Goal: Task Accomplishment & Management: Complete application form

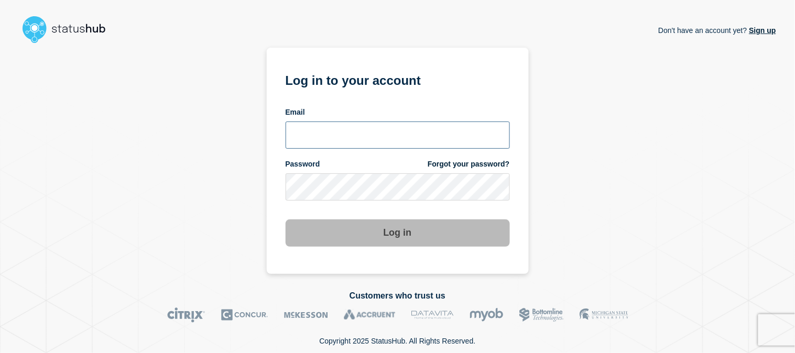
click at [416, 139] on input "email input" at bounding box center [398, 135] width 224 height 27
type input "emeric15@msu.edu"
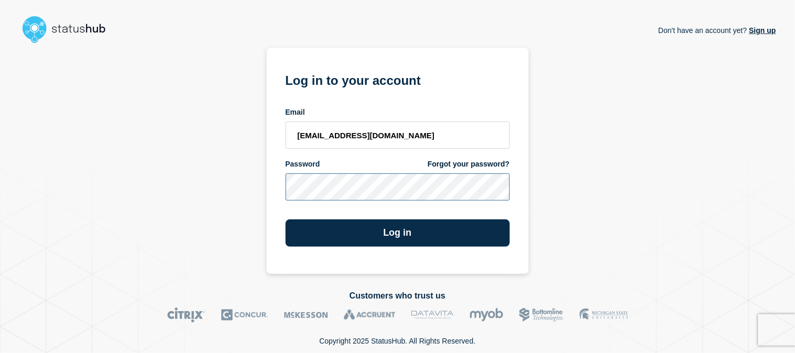
click at [286, 220] on button "Log in" at bounding box center [398, 233] width 224 height 27
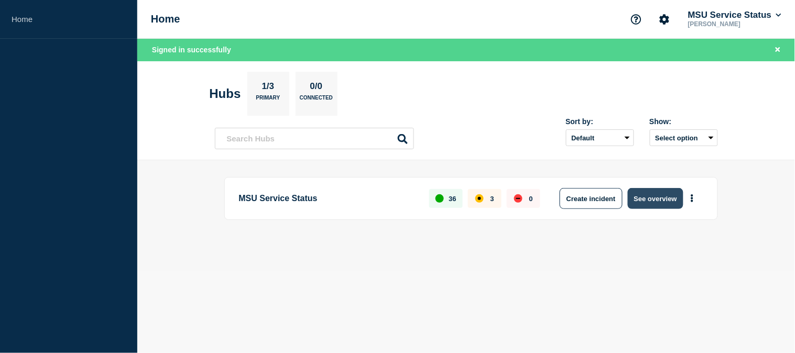
click at [663, 199] on button "See overview" at bounding box center [656, 198] width 56 height 21
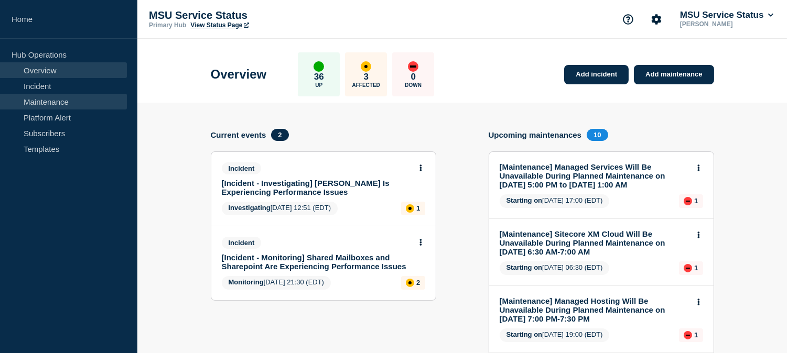
click at [77, 102] on link "Maintenance" at bounding box center [63, 102] width 127 height 16
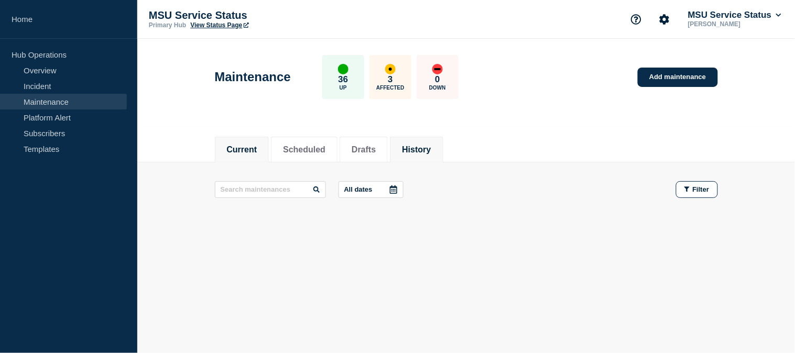
click at [431, 149] on button "History" at bounding box center [416, 149] width 29 height 9
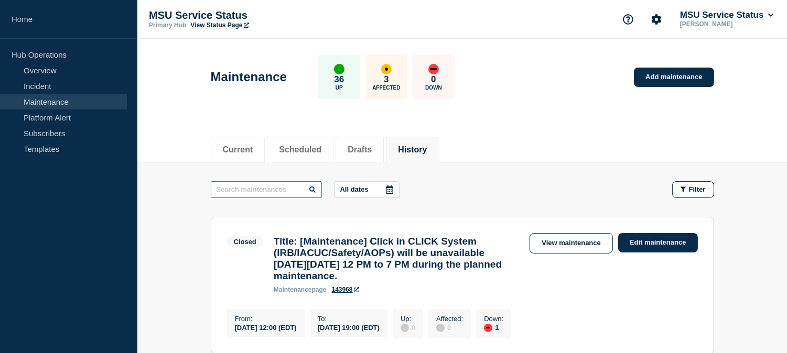
click at [289, 194] on input "text" at bounding box center [266, 189] width 111 height 17
type input "campus"
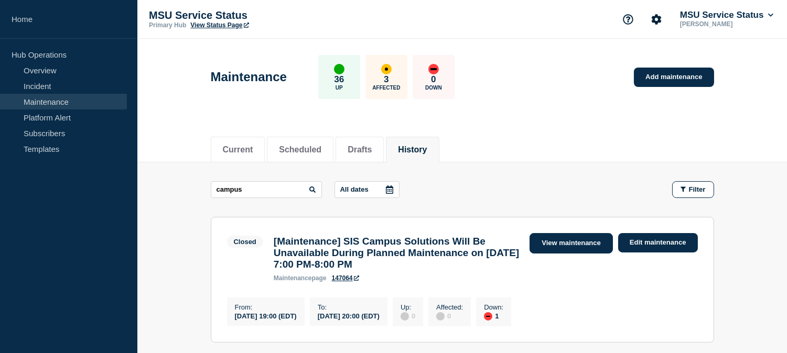
click at [588, 243] on link "View maintenance" at bounding box center [570, 243] width 83 height 20
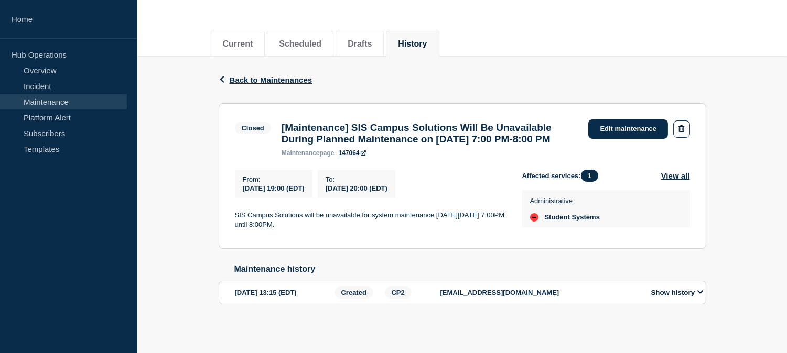
scroll to position [58, 0]
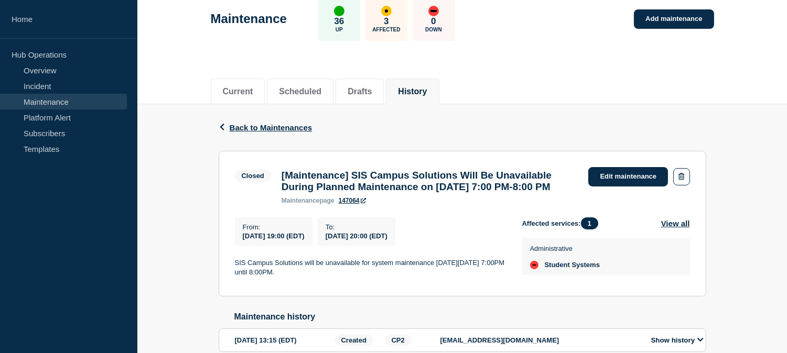
drag, startPoint x: 279, startPoint y: 175, endPoint x: 458, endPoint y: 209, distance: 181.4
click at [458, 204] on div "[Maintenance] SIS Campus Solutions Will Be Unavailable During Planned Maintenan…" at bounding box center [429, 187] width 307 height 35
copy h3 "[Maintenance] SIS Campus Solutions Will Be Unavailable During Planned Maintenan…"
drag, startPoint x: 386, startPoint y: 297, endPoint x: 247, endPoint y: 282, distance: 140.2
click at [224, 280] on section "Closed [Maintenance] SIS Campus Solutions Will Be Unavailable During Planned Ma…" at bounding box center [462, 224] width 487 height 146
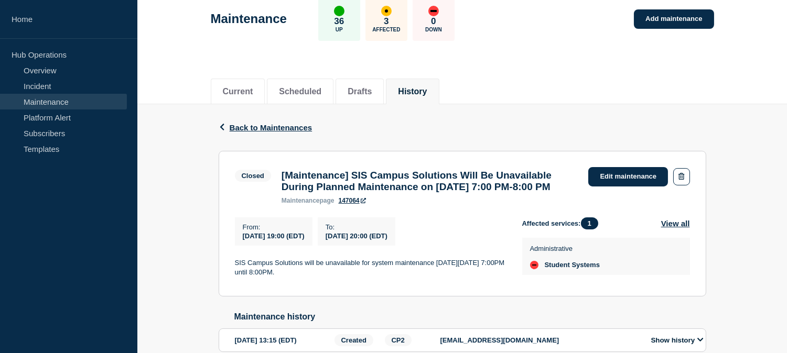
copy p "SIS Campus Solutions will be unavailable for system maintenance on Wednesday Oc…"
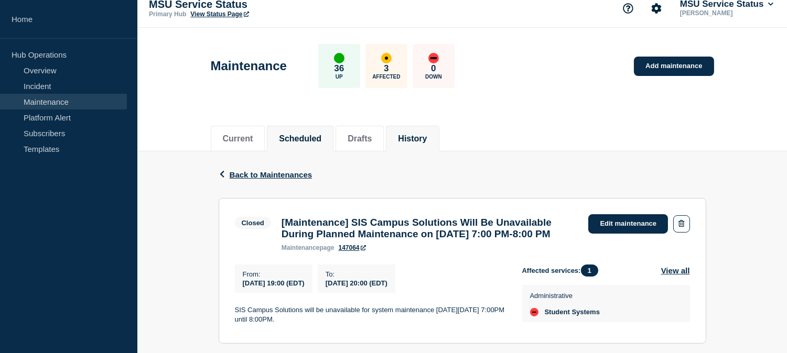
scroll to position [10, 0]
click at [278, 176] on span "Back to Maintenances" at bounding box center [271, 175] width 83 height 9
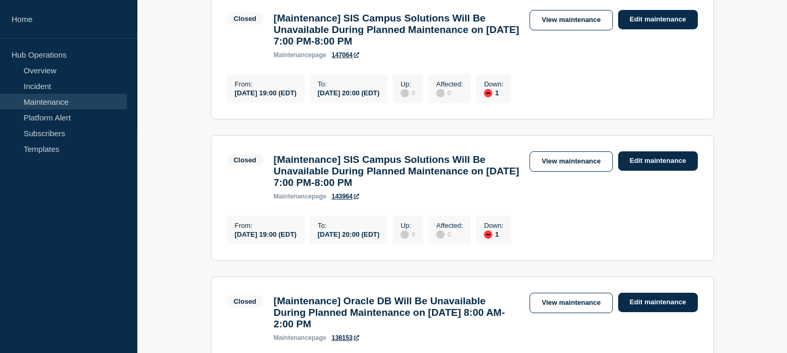
scroll to position [233, 0]
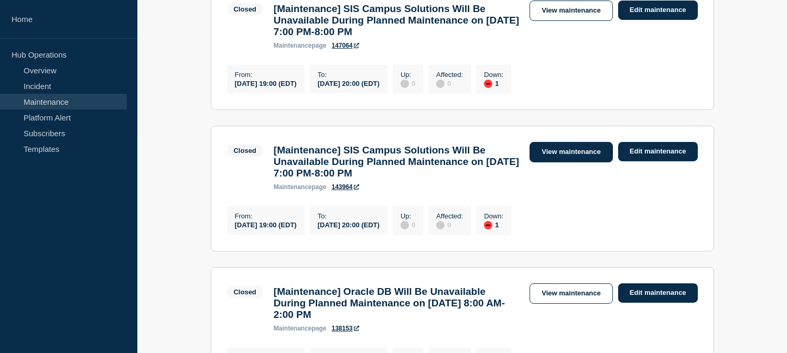
click at [562, 160] on link "View maintenance" at bounding box center [570, 152] width 83 height 20
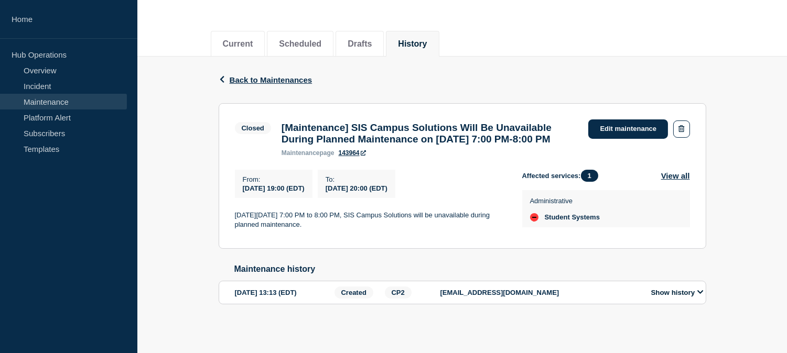
scroll to position [127, 0]
drag, startPoint x: 395, startPoint y: 225, endPoint x: 232, endPoint y: 218, distance: 163.2
click at [232, 218] on section "Closed [Maintenance] SIS Campus Solutions Will Be Unavailable During Planned Ma…" at bounding box center [462, 176] width 487 height 146
copy p "On Wednesday, September 24, 2025 from 7:00 PM to 8:00 PM, SIS Campus Solutions …"
click at [488, 171] on div "From : 2025-09-24 19:00 (EDT) To : 2025-09-24 20:00 (EDT)" at bounding box center [378, 184] width 287 height 28
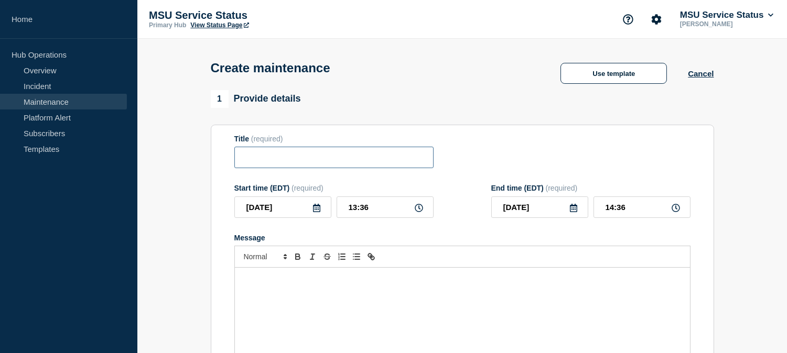
drag, startPoint x: 332, startPoint y: 163, endPoint x: 446, endPoint y: 51, distance: 159.7
click at [332, 161] on input "Title" at bounding box center [333, 157] width 199 height 21
paste input "[Maintenance] SIS Campus Solutions Will Be Unavailable During Planned Maintenan…"
type input "[Maintenance] SIS Campus Solutions Will Be Unavailable During Planned Maintenan…"
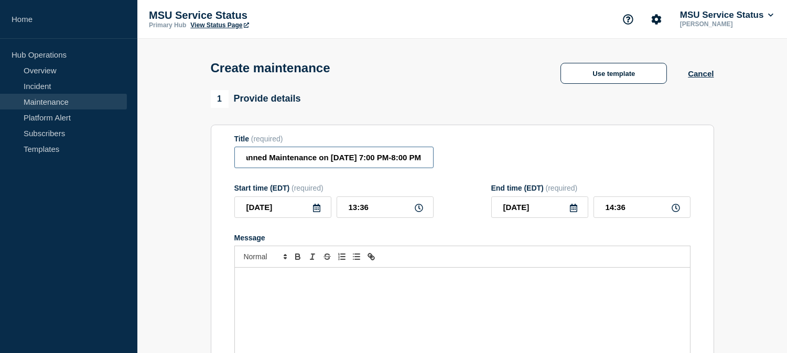
scroll to position [0, 0]
click at [403, 308] on div "Message" at bounding box center [462, 331] width 455 height 126
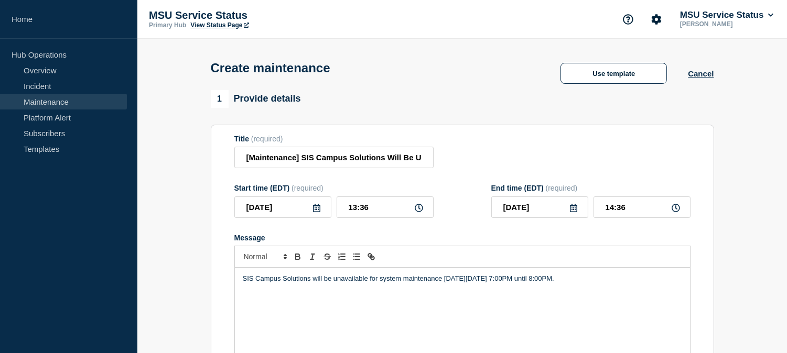
drag, startPoint x: 658, startPoint y: 288, endPoint x: 211, endPoint y: 291, distance: 446.6
click at [211, 291] on section "Title (required) [Maintenance] SIS Campus Solutions Will Be Unavailable During …" at bounding box center [462, 275] width 503 height 300
click at [318, 208] on icon at bounding box center [316, 208] width 7 height 8
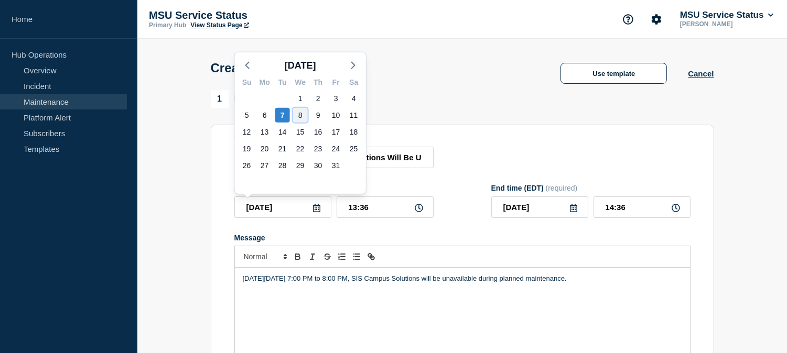
click at [303, 113] on div "8" at bounding box center [300, 115] width 15 height 15
type input "2025-10-08"
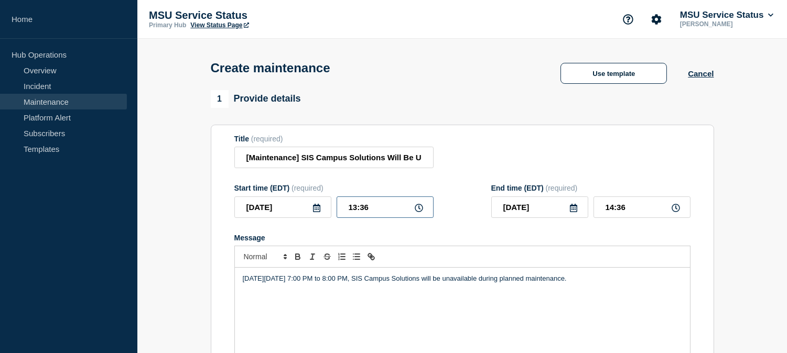
drag, startPoint x: 371, startPoint y: 209, endPoint x: 322, endPoint y: 208, distance: 49.3
click at [322, 208] on div "2025-10-08 13:36" at bounding box center [333, 207] width 199 height 21
type input "15:00"
drag, startPoint x: 619, startPoint y: 208, endPoint x: 600, endPoint y: 208, distance: 19.9
click at [600, 208] on input "16:00" at bounding box center [641, 207] width 97 height 21
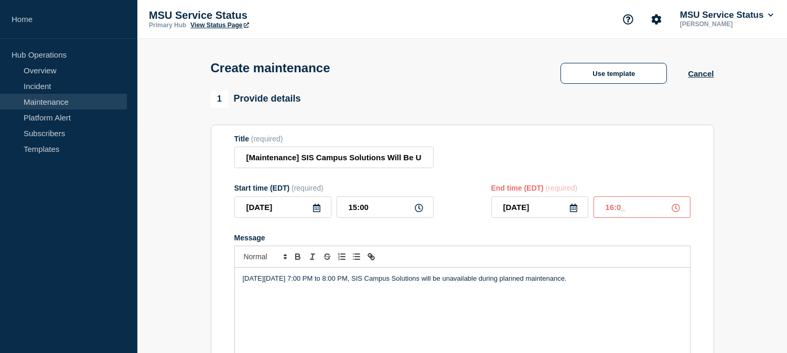
type input "16:00"
click at [472, 185] on form "Title (required) [Maintenance] SIS Campus Solutions Will Be Unavailable During …" at bounding box center [462, 275] width 456 height 280
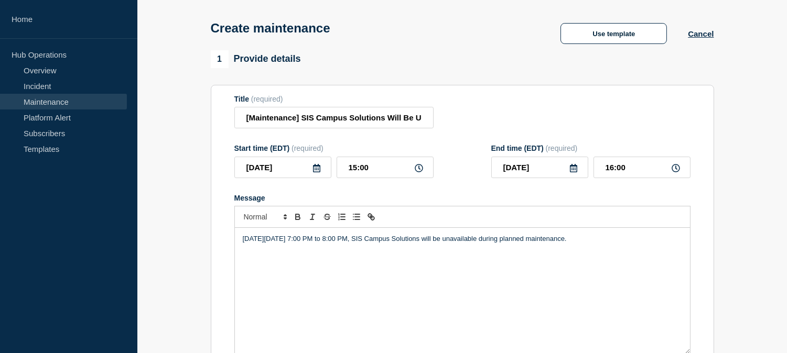
scroll to position [116, 0]
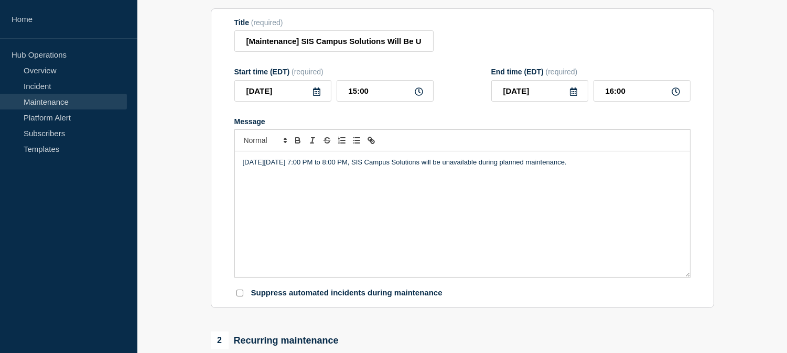
click at [309, 166] on p "On Wednesday, September 24, 2025 from 7:00 PM to 8:00 PM, SIS Campus Solutions …" at bounding box center [462, 162] width 439 height 9
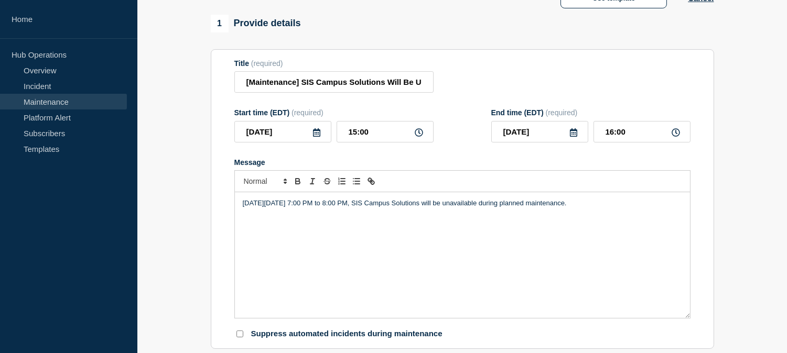
scroll to position [58, 0]
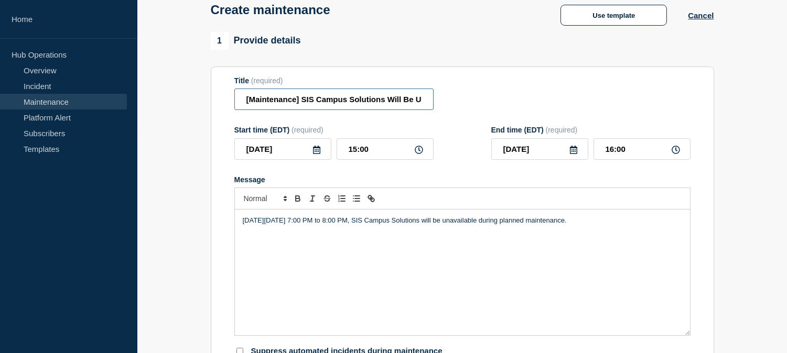
click at [336, 107] on input "[Maintenance] SIS Campus Solutions Will Be Unavailable During Planned Maintenan…" at bounding box center [333, 99] width 199 height 21
click at [342, 101] on input "[Maintenance] SIS Campus Solutions Will Be Unavailable During Planned Maintenan…" at bounding box center [333, 99] width 199 height 21
type input "[Maintenance] SIS Campus Solutions Will Be Unavailable During Planned Maintenan…"
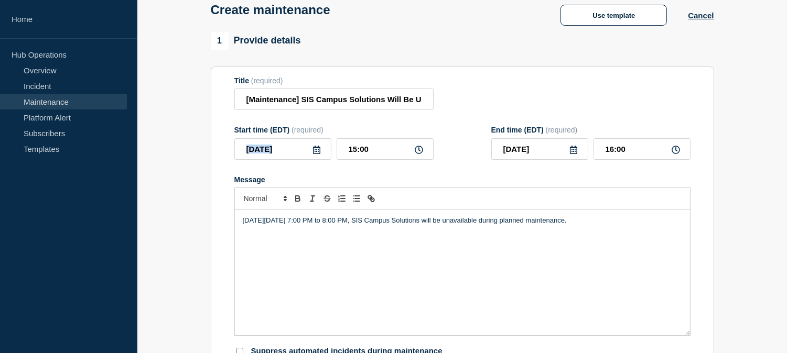
click at [433, 137] on div "Start time (EDT) (required) 2025-10-08 15:00 End time (EDT) (required) 2025-10-…" at bounding box center [462, 143] width 456 height 34
click at [455, 150] on div "Start time (EDT) (required) 2025-10-08 15:00 End time (EDT) (required) 2025-10-…" at bounding box center [462, 143] width 456 height 34
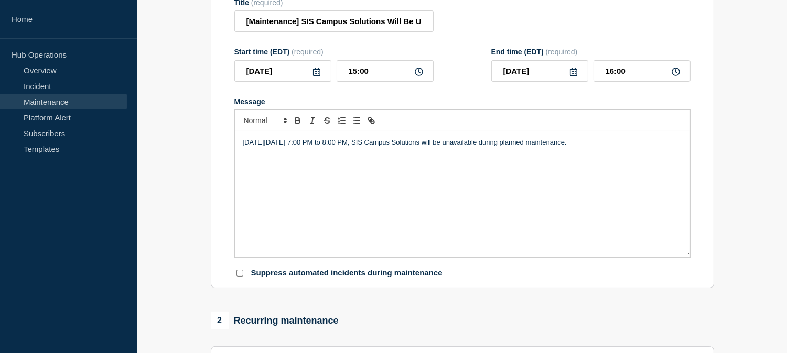
scroll to position [291, 0]
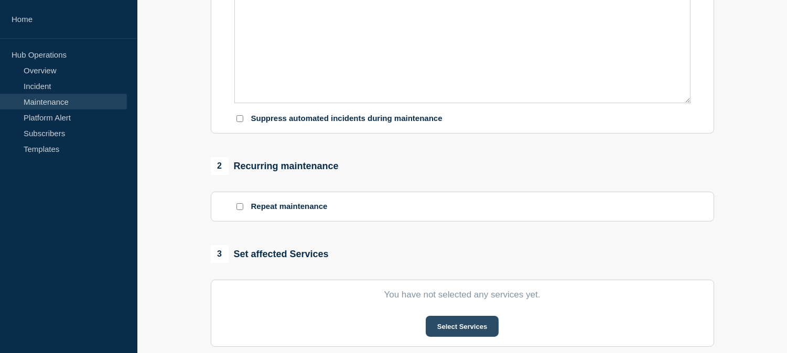
click at [470, 323] on button "Select Services" at bounding box center [462, 326] width 73 height 21
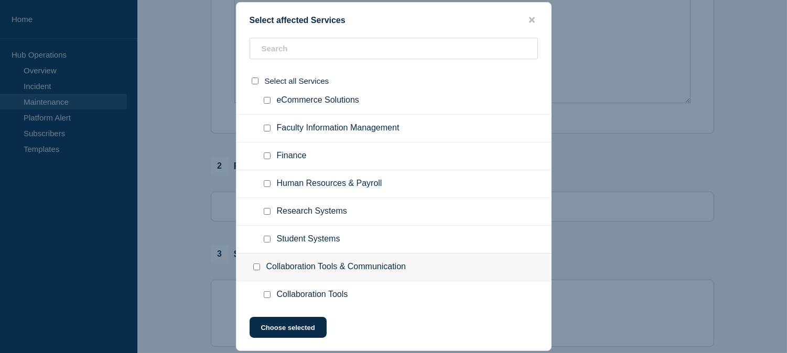
scroll to position [233, 0]
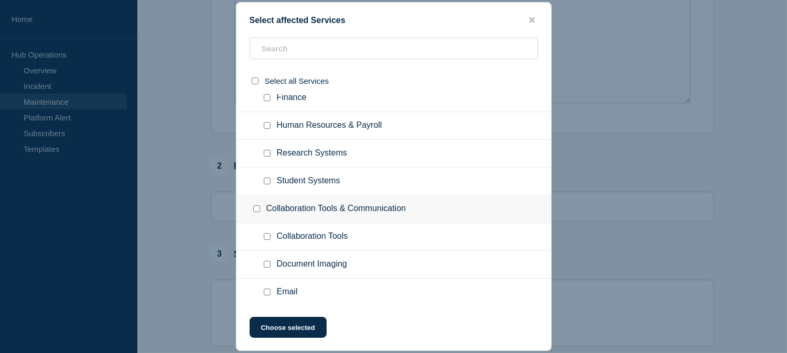
click at [267, 179] on input "Student Systems checkbox" at bounding box center [267, 181] width 7 height 7
checkbox input "true"
click at [301, 323] on button "Choose selected" at bounding box center [287, 327] width 77 height 21
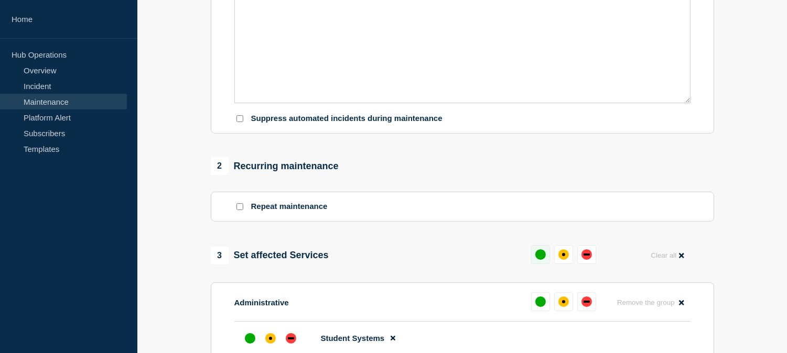
scroll to position [349, 0]
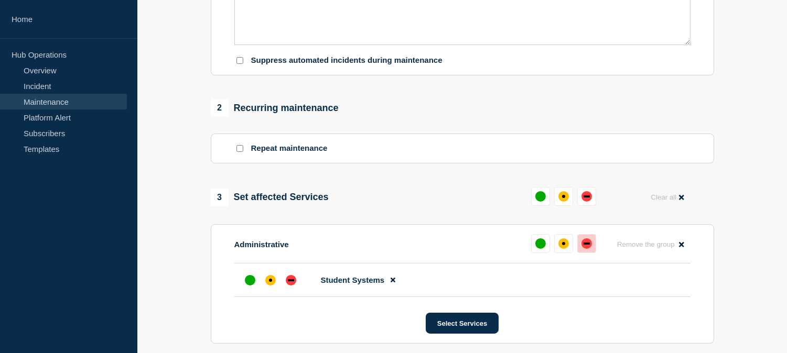
click at [589, 245] on div "down" at bounding box center [586, 243] width 10 height 10
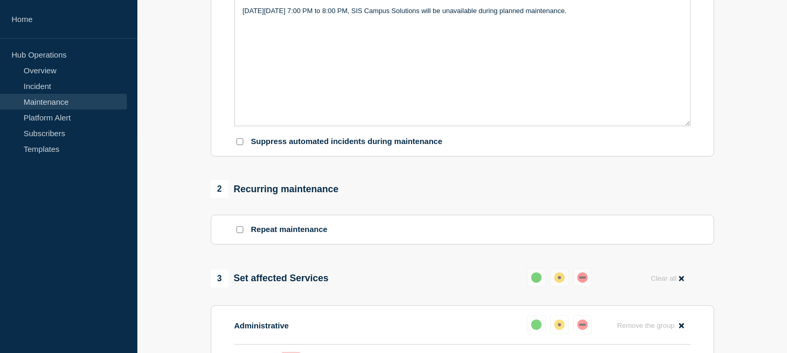
scroll to position [0, 0]
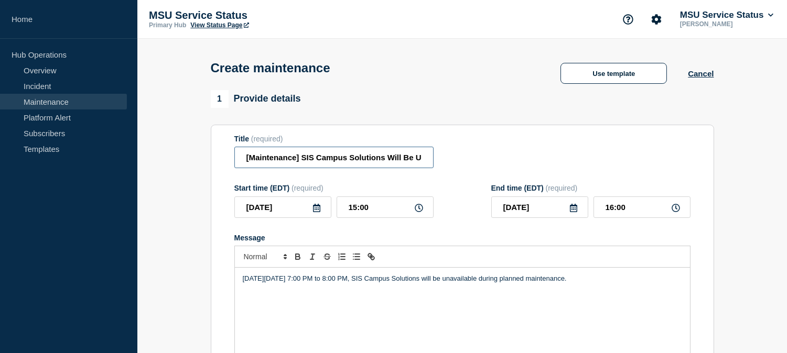
click at [245, 159] on input "[Maintenance] SIS Campus Solutions Will Be Unavailable During Planned Maintenan…" at bounding box center [333, 157] width 199 height 21
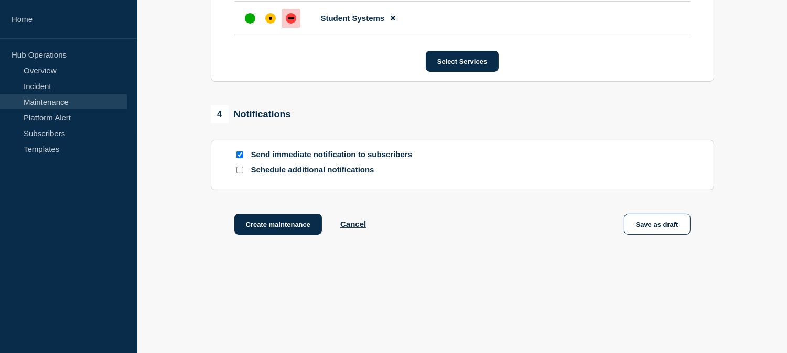
scroll to position [617, 0]
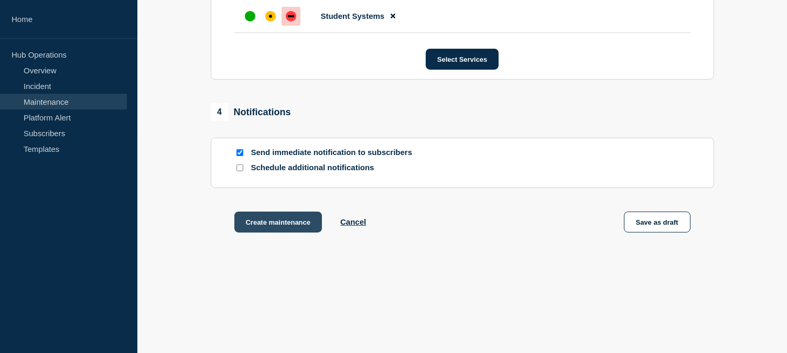
click at [284, 224] on button "Create maintenance" at bounding box center [278, 222] width 88 height 21
